Goal: Task Accomplishment & Management: Manage account settings

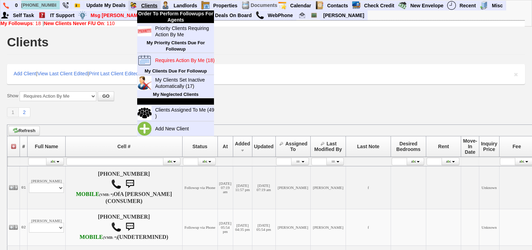
click at [154, 3] on link "Clients" at bounding box center [149, 5] width 22 height 9
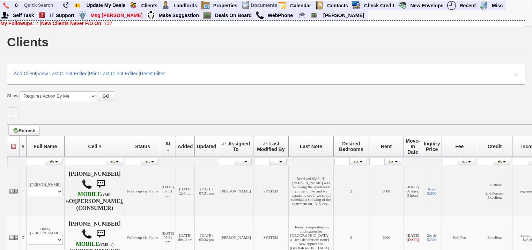
click at [106, 23] on link "New Clients Never F/U On : 102" at bounding box center [76, 24] width 71 height 6
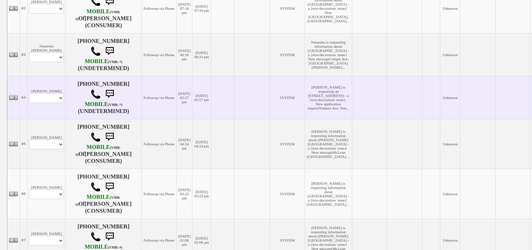
scroll to position [307, 0]
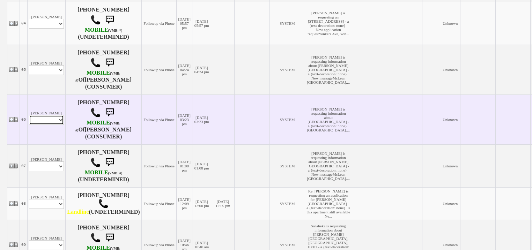
click at [61, 125] on select "Profile Edit Print Email Externally (Will Not Be Tracked In CRM) Closed Deals" at bounding box center [46, 120] width 35 height 10
select select "ChangeURL,/crm/custom/edit_client_form.php?redirect=%2Fcrm%2Fclients.php&id=168…"
click at [29, 125] on select "Profile Edit Print Email Externally (Will Not Be Tracked In CRM) Closed Deals" at bounding box center [46, 120] width 35 height 10
select select
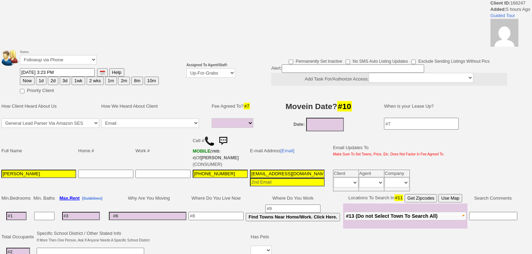
select select
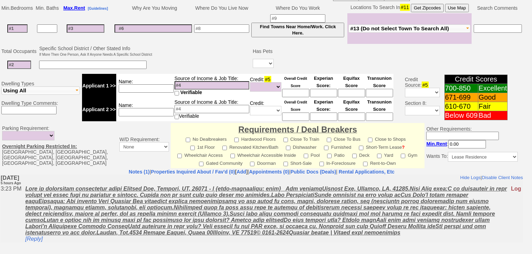
scroll to position [254, 0]
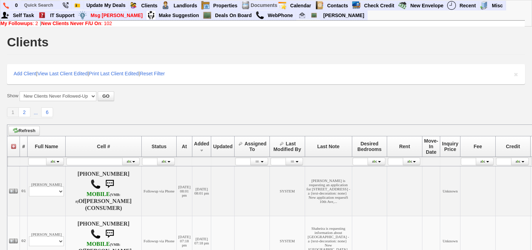
scroll to position [307, 0]
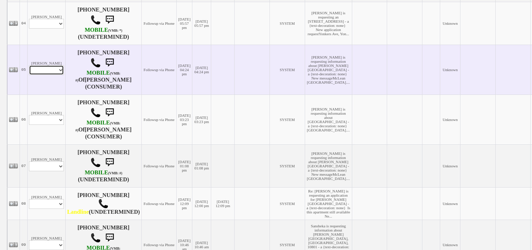
drag, startPoint x: 46, startPoint y: 81, endPoint x: 45, endPoint y: 86, distance: 4.3
click at [46, 75] on select "Profile Edit Print Email Externally (Will Not Be Tracked In CRM) Closed Deals" at bounding box center [46, 70] width 35 height 10
select select "ChangeURL,/crm/custom/edit_client_form.php?redirect=%2Fcrm%2Fclients.php&id=168…"
click at [29, 75] on select "Profile Edit Print Email Externally (Will Not Be Tracked In CRM) Closed Deals" at bounding box center [46, 70] width 35 height 10
select select
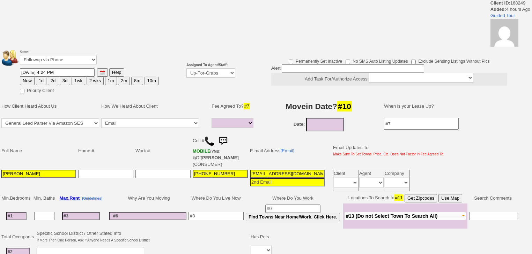
select select
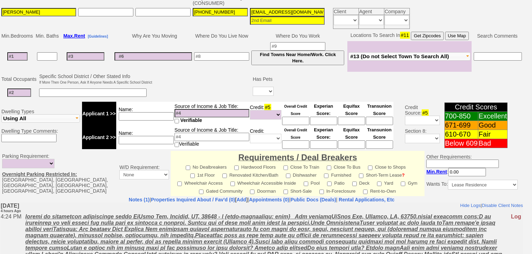
scroll to position [220, 0]
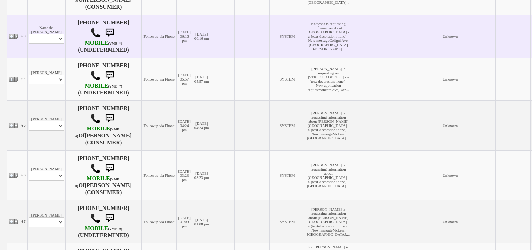
scroll to position [223, 0]
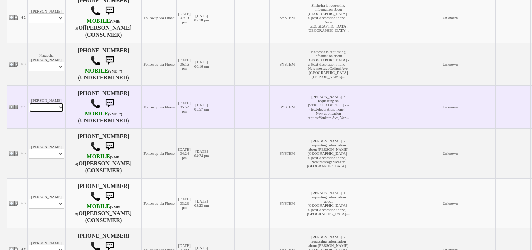
click at [54, 112] on select "Profile Edit Print Email Externally (Will Not Be Tracked In CRM) Closed Deals" at bounding box center [46, 108] width 35 height 10
select select "ChangeURL,/crm/custom/edit_client_form.php?redirect=%2Fcrm%2Fclients.php&id=168…"
click at [29, 110] on select "Profile Edit Print Email Externally (Will Not Be Tracked In CRM) Closed Deals" at bounding box center [46, 108] width 35 height 10
select select
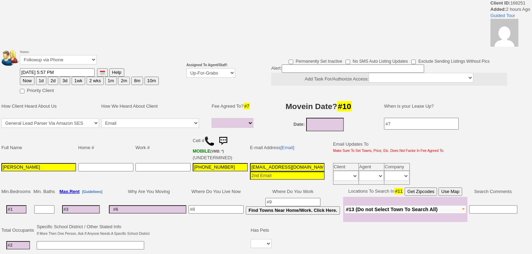
select select
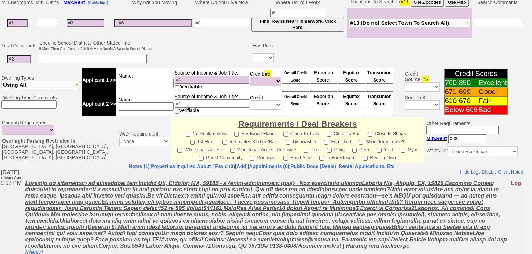
scroll to position [249, 0]
